Goal: Task Accomplishment & Management: Use online tool/utility

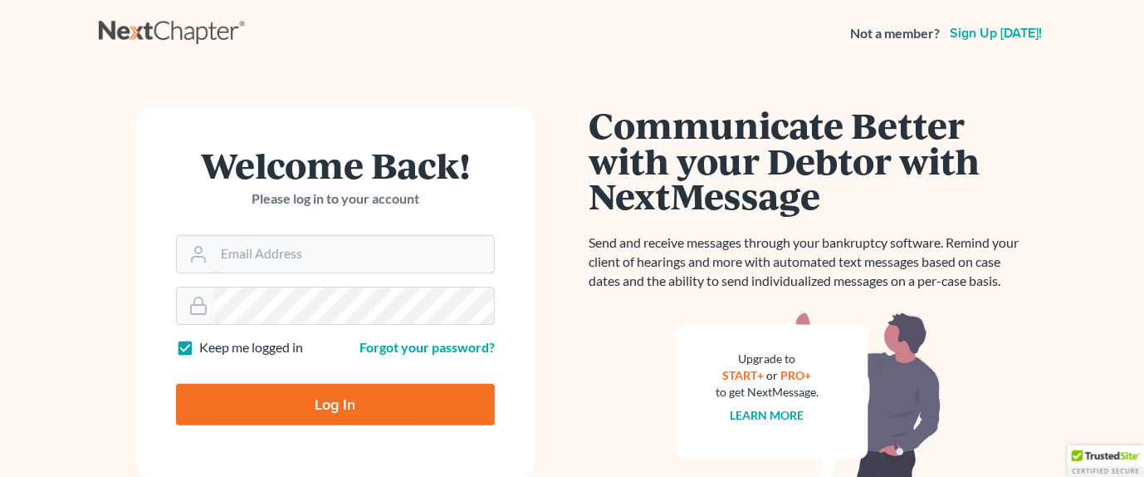
type input "[EMAIL_ADDRESS][DOMAIN_NAME]"
click at [433, 398] on input "Log In" at bounding box center [335, 405] width 319 height 42
type input "Thinking..."
